Goal: Find specific page/section: Find specific page/section

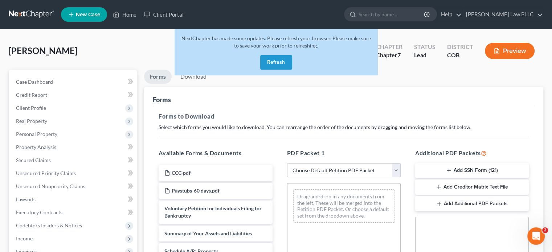
click at [282, 61] on button "Refresh" at bounding box center [276, 62] width 32 height 15
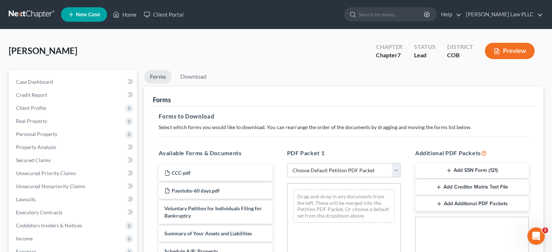
scroll to position [73, 0]
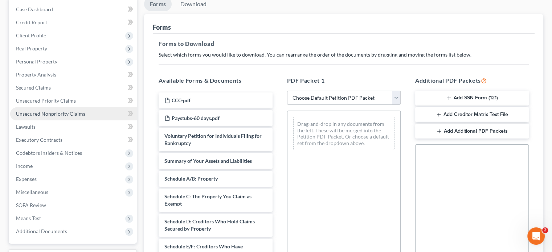
click at [86, 114] on link "Unsecured Nonpriority Claims" at bounding box center [73, 113] width 127 height 13
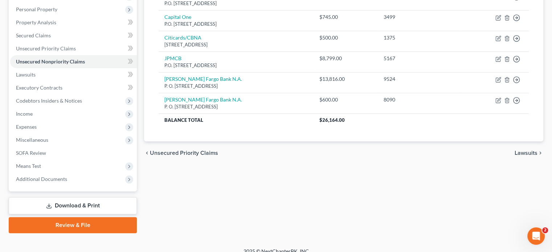
scroll to position [133, 0]
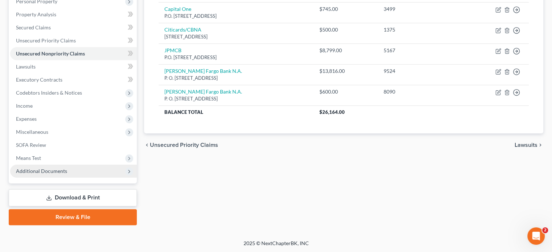
click at [51, 171] on span "Additional Documents" at bounding box center [41, 171] width 51 height 6
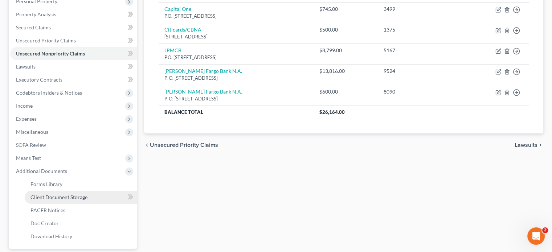
click at [83, 197] on span "Client Document Storage" at bounding box center [58, 197] width 57 height 6
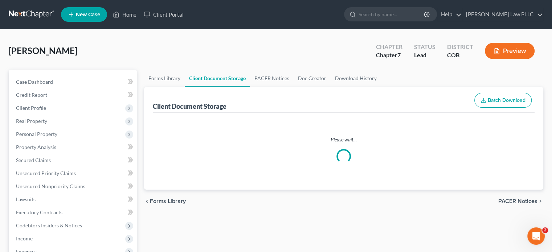
select select "28"
select select "5"
